Goal: Transaction & Acquisition: Subscribe to service/newsletter

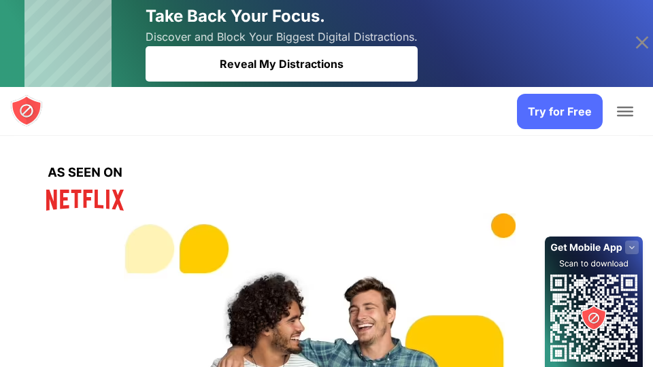
scroll to position [218, 0]
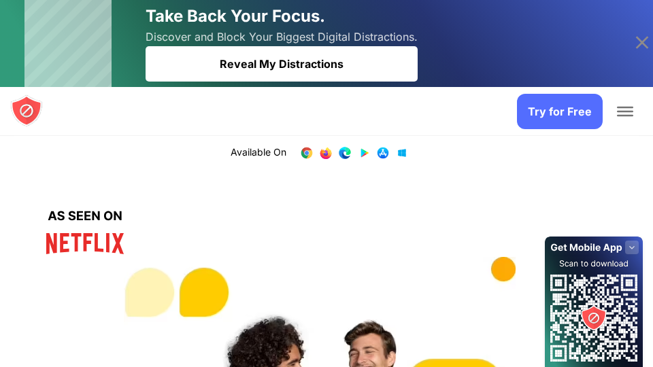
click at [531, 107] on link "Try for Free" at bounding box center [560, 111] width 86 height 35
click at [323, 88] on div "Try for Free" at bounding box center [336, 111] width 531 height 49
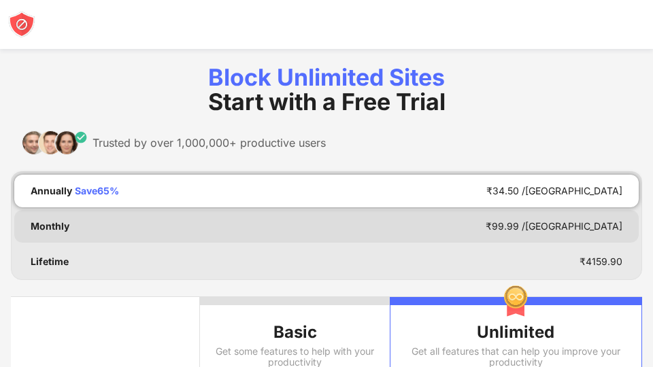
scroll to position [44, 0]
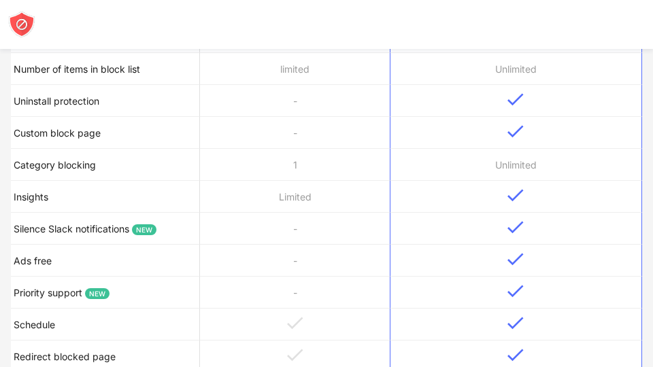
scroll to position [538, 0]
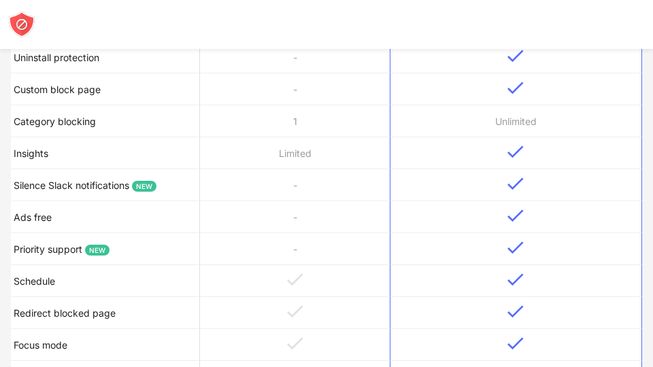
click at [266, 186] on td "-" at bounding box center [294, 185] width 189 height 32
click at [275, 167] on td "Limited" at bounding box center [294, 153] width 189 height 32
click at [283, 156] on td "Limited" at bounding box center [294, 153] width 189 height 32
click at [280, 131] on td "1" at bounding box center [294, 121] width 189 height 32
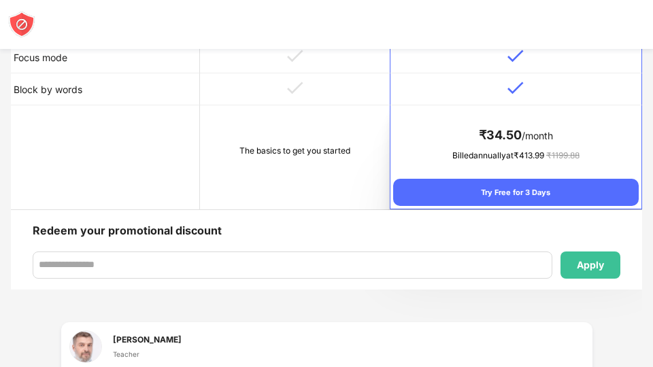
scroll to position [869, 0]
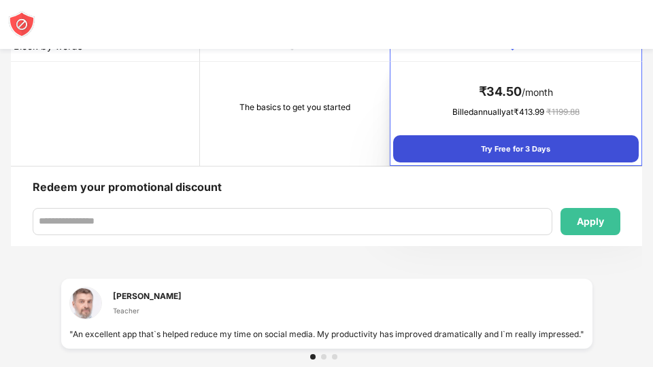
click at [416, 142] on div "Try Free for 3 Days" at bounding box center [515, 148] width 245 height 27
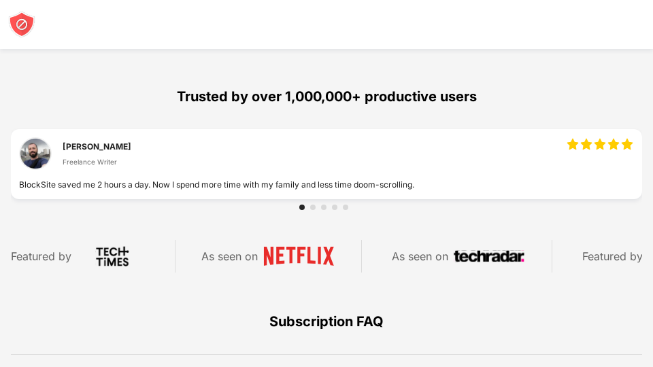
scroll to position [1196, 0]
